Goal: Transaction & Acquisition: Purchase product/service

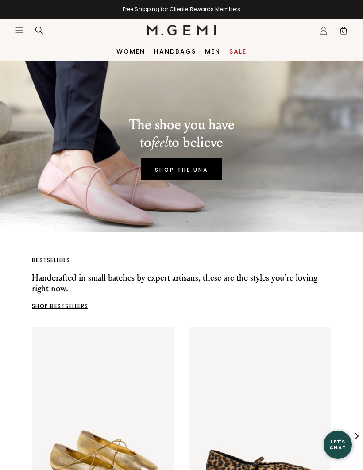
click at [23, 31] on icon "Icons/20x20/hamburger@2x" at bounding box center [19, 30] width 9 height 9
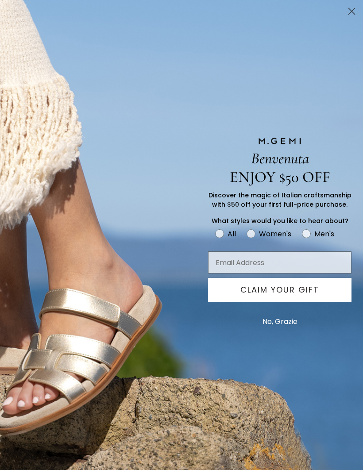
click at [357, 12] on circle "Close dialog" at bounding box center [352, 11] width 15 height 15
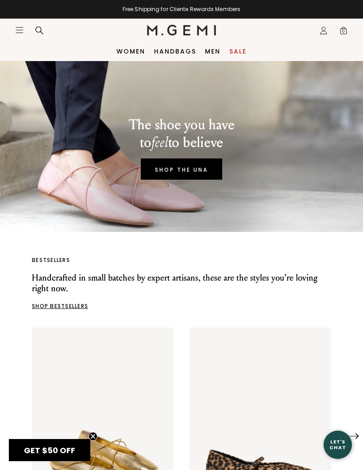
click at [23, 32] on icon "Icons/20x20/hamburger@2x" at bounding box center [19, 30] width 9 height 9
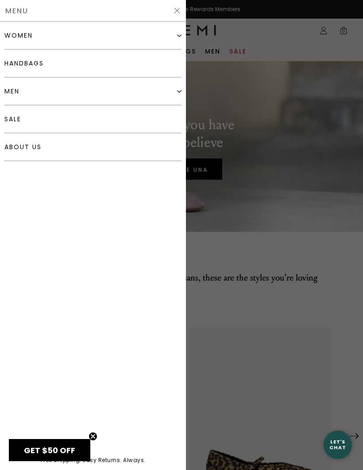
click at [23, 34] on div "women" at bounding box center [18, 35] width 28 height 7
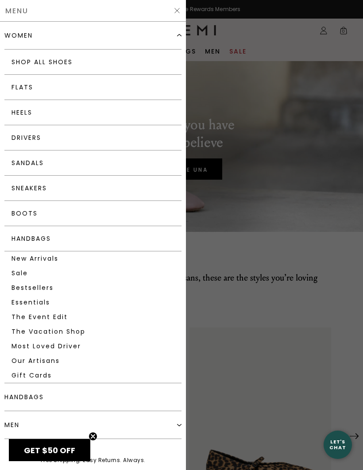
click at [30, 59] on link "Shop All Shoes" at bounding box center [92, 62] width 177 height 25
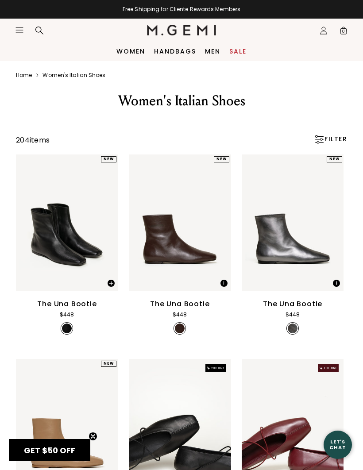
click at [337, 144] on div "FILTER" at bounding box center [330, 139] width 33 height 9
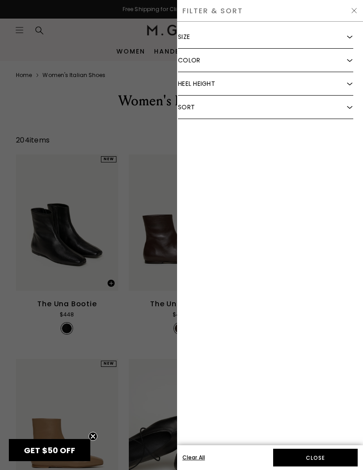
click at [352, 58] on img at bounding box center [349, 60] width 5 height 5
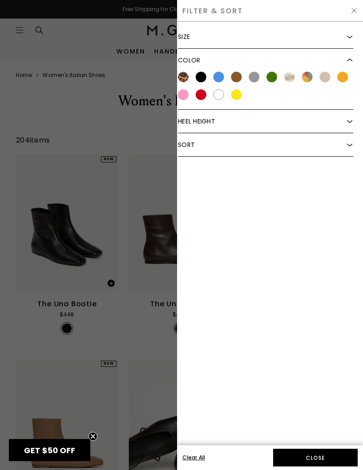
click at [200, 98] on div at bounding box center [201, 94] width 11 height 11
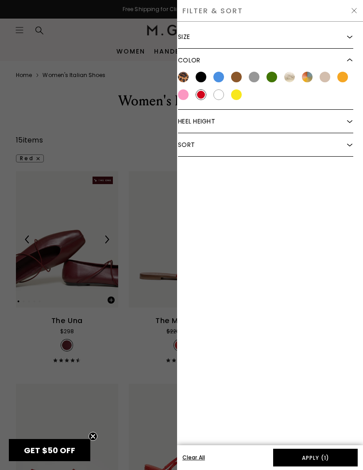
click at [337, 460] on button "Apply (1)" at bounding box center [315, 458] width 85 height 18
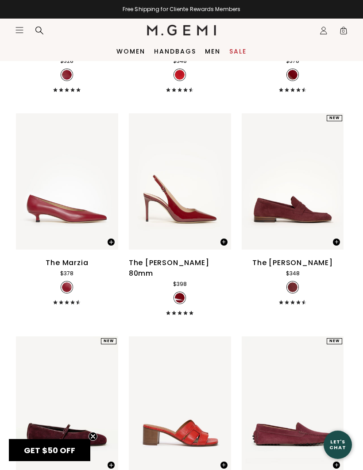
scroll to position [726, 0]
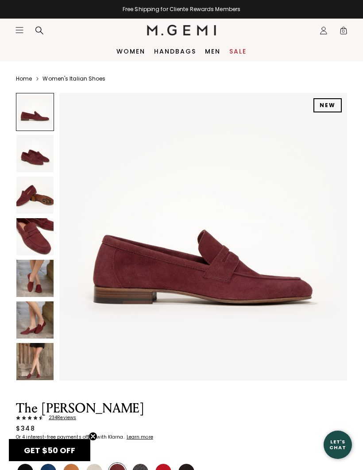
click at [34, 289] on img at bounding box center [34, 278] width 37 height 37
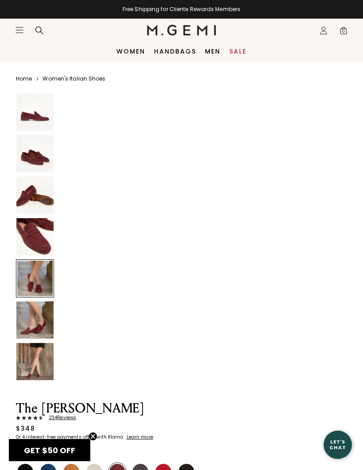
scroll to position [1187, 0]
